Goal: Find specific page/section: Find specific page/section

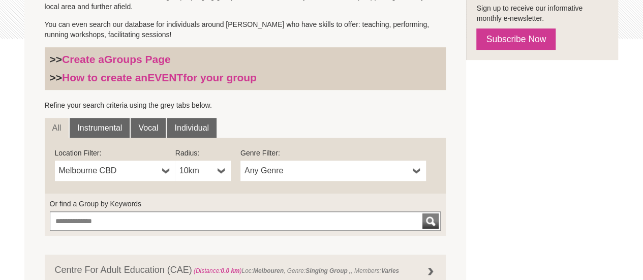
scroll to position [244, 0]
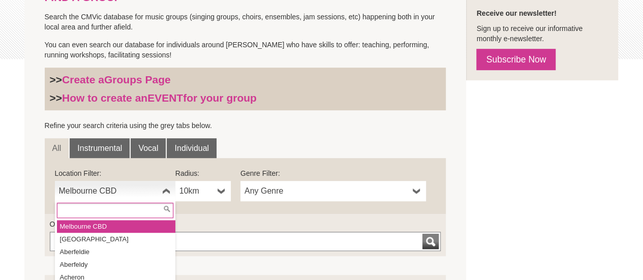
click at [147, 189] on span "Melbourne CBD" at bounding box center [108, 191] width 99 height 12
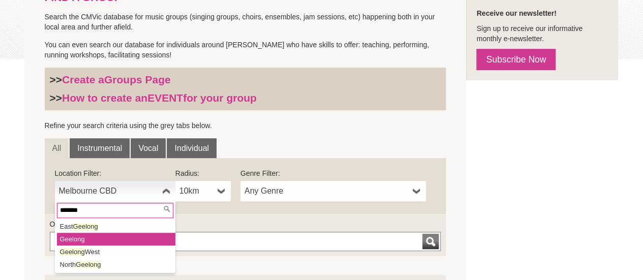
type input "*******"
click at [107, 239] on li "Geelong" at bounding box center [116, 239] width 118 height 13
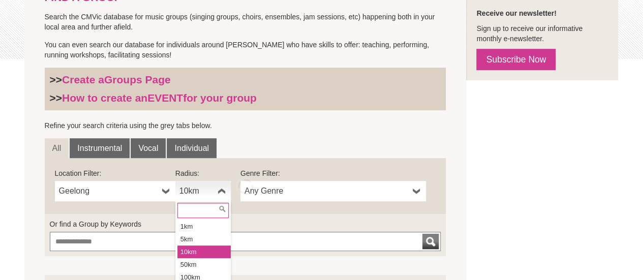
click at [219, 192] on b at bounding box center [221, 191] width 8 height 20
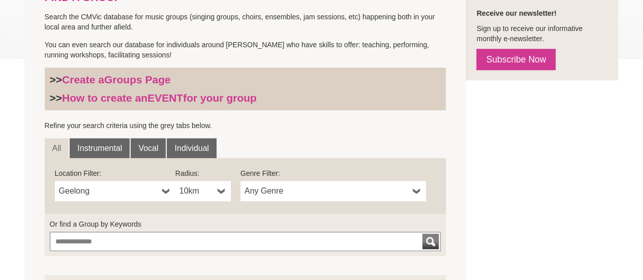
click at [214, 188] on link "10km" at bounding box center [202, 191] width 55 height 20
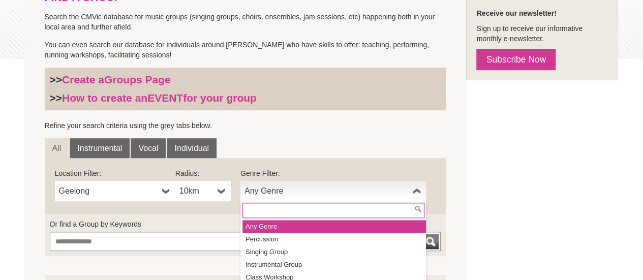
click at [402, 190] on span "Any Genre" at bounding box center [326, 191] width 164 height 12
click at [402, 191] on span "Any Genre" at bounding box center [326, 191] width 164 height 12
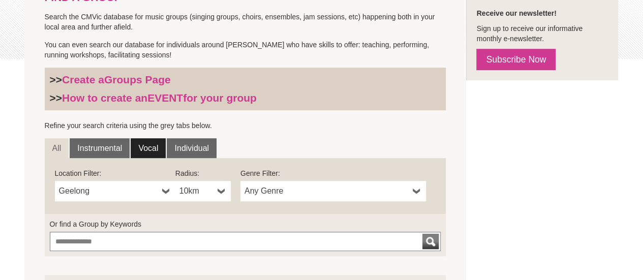
click at [146, 145] on link "Vocal" at bounding box center [148, 148] width 35 height 20
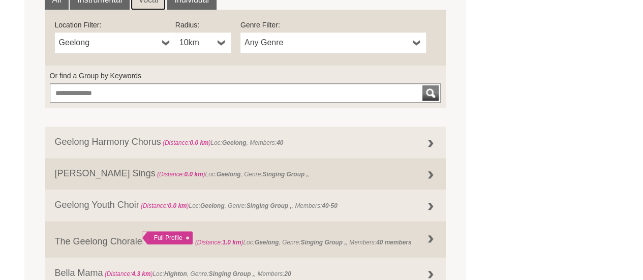
scroll to position [400, 0]
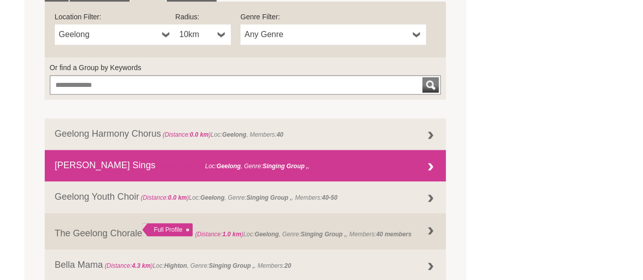
click at [429, 165] on div at bounding box center [430, 167] width 20 height 20
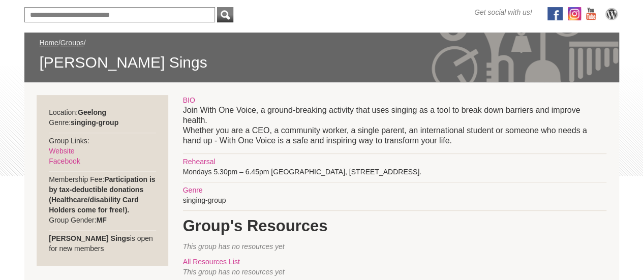
scroll to position [128, 0]
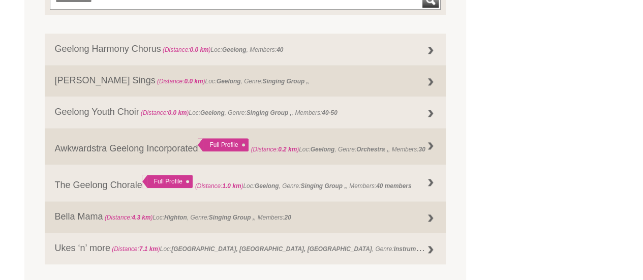
scroll to position [489, 0]
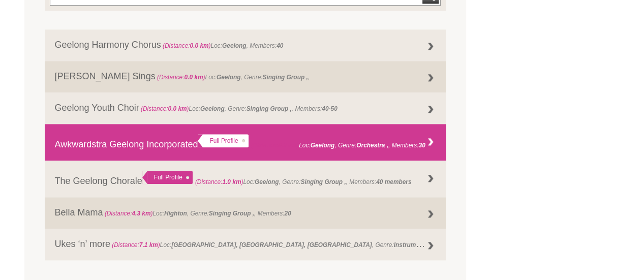
click at [160, 141] on link "Awkwardstra Geelong Incorporated Full Profile (Distance: 0.2 km ) Loc: Geelong …" at bounding box center [245, 142] width 401 height 37
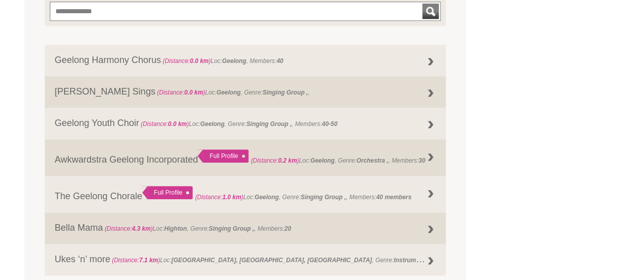
scroll to position [462, 0]
